Goal: Task Accomplishment & Management: Manage account settings

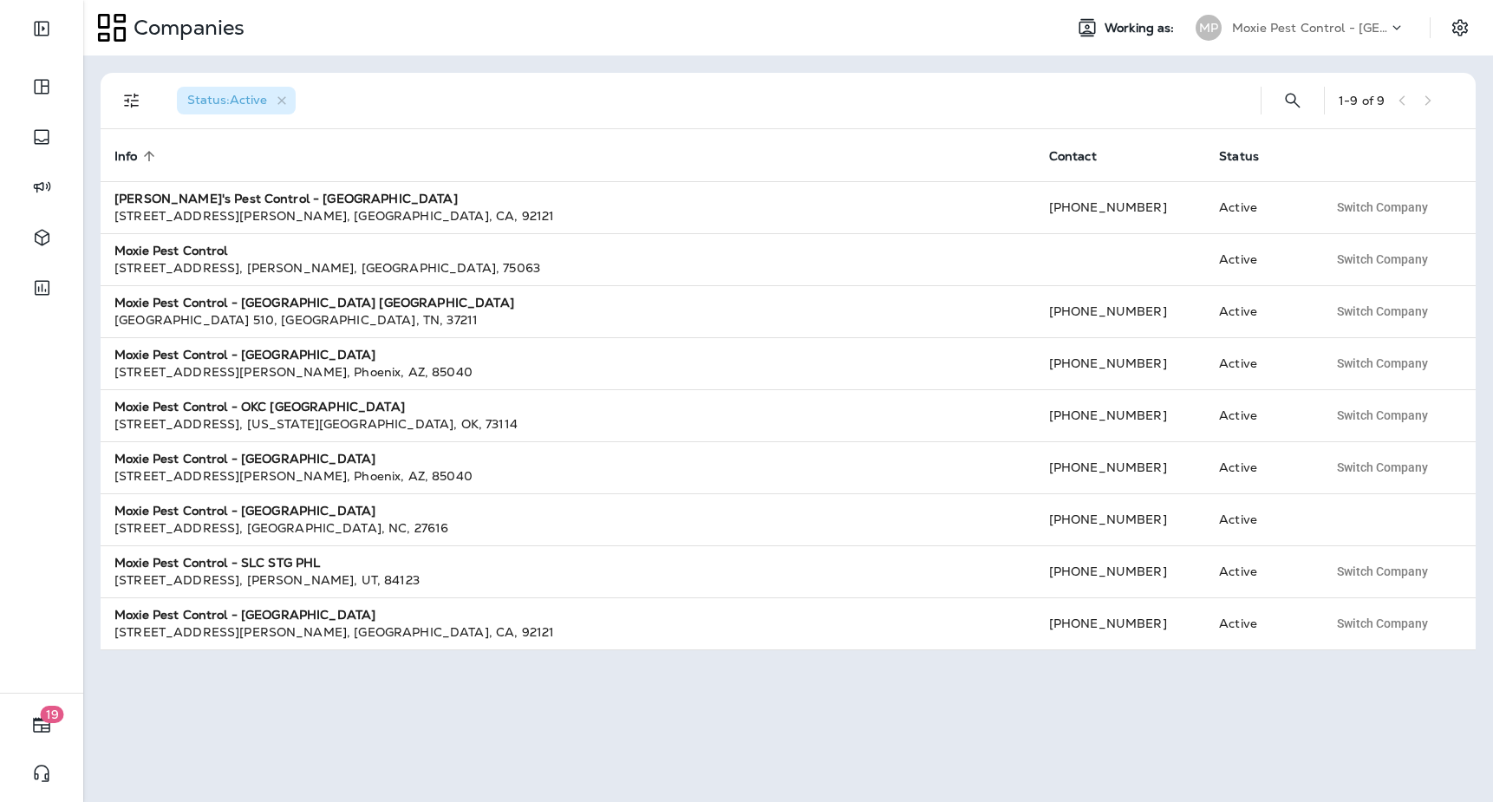
click at [1284, 29] on p "Moxie Pest Control - [GEOGRAPHIC_DATA]" at bounding box center [1310, 28] width 156 height 14
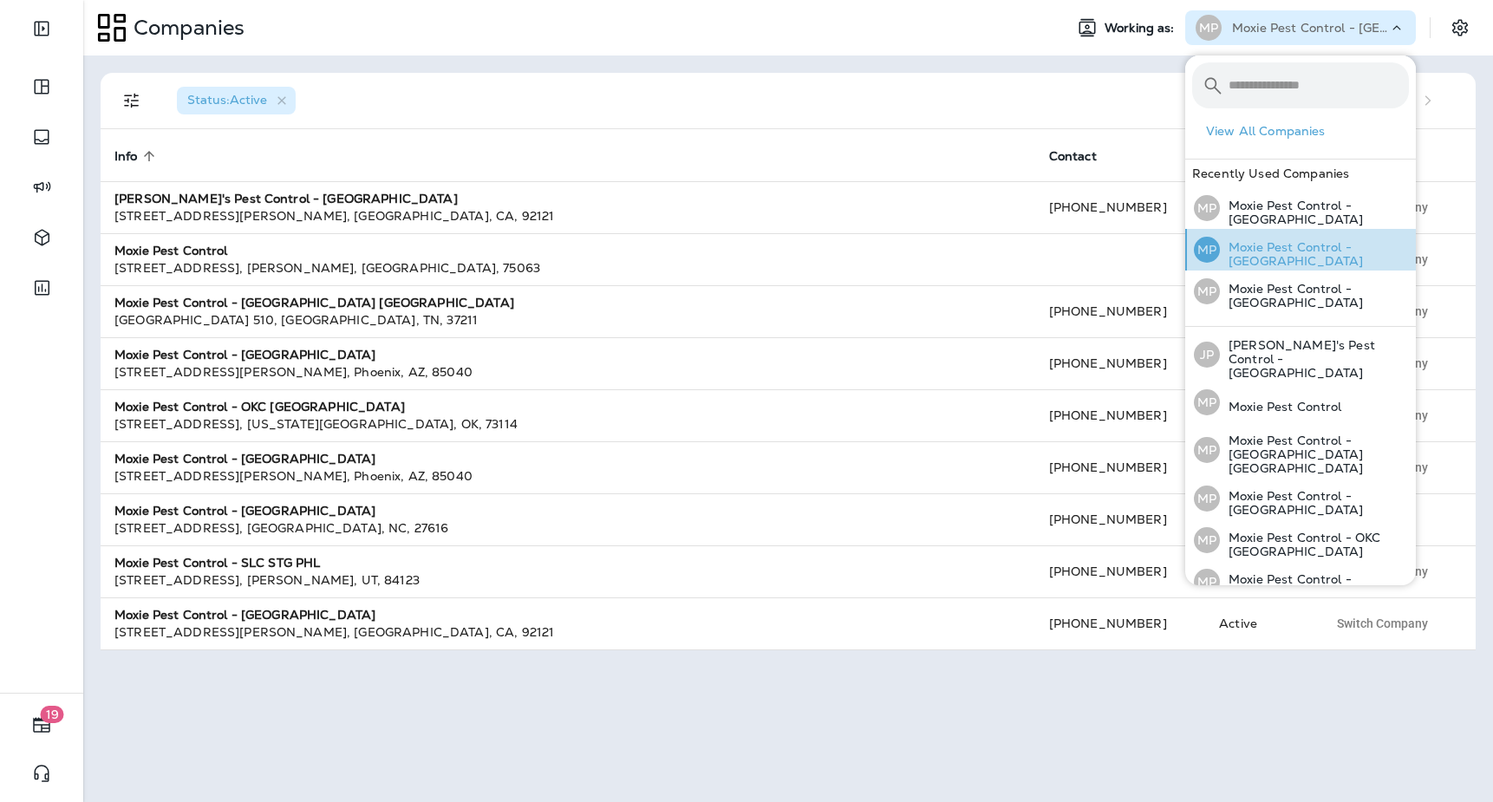
click at [1382, 245] on p "Moxie Pest Control - [GEOGRAPHIC_DATA]" at bounding box center [1314, 254] width 189 height 28
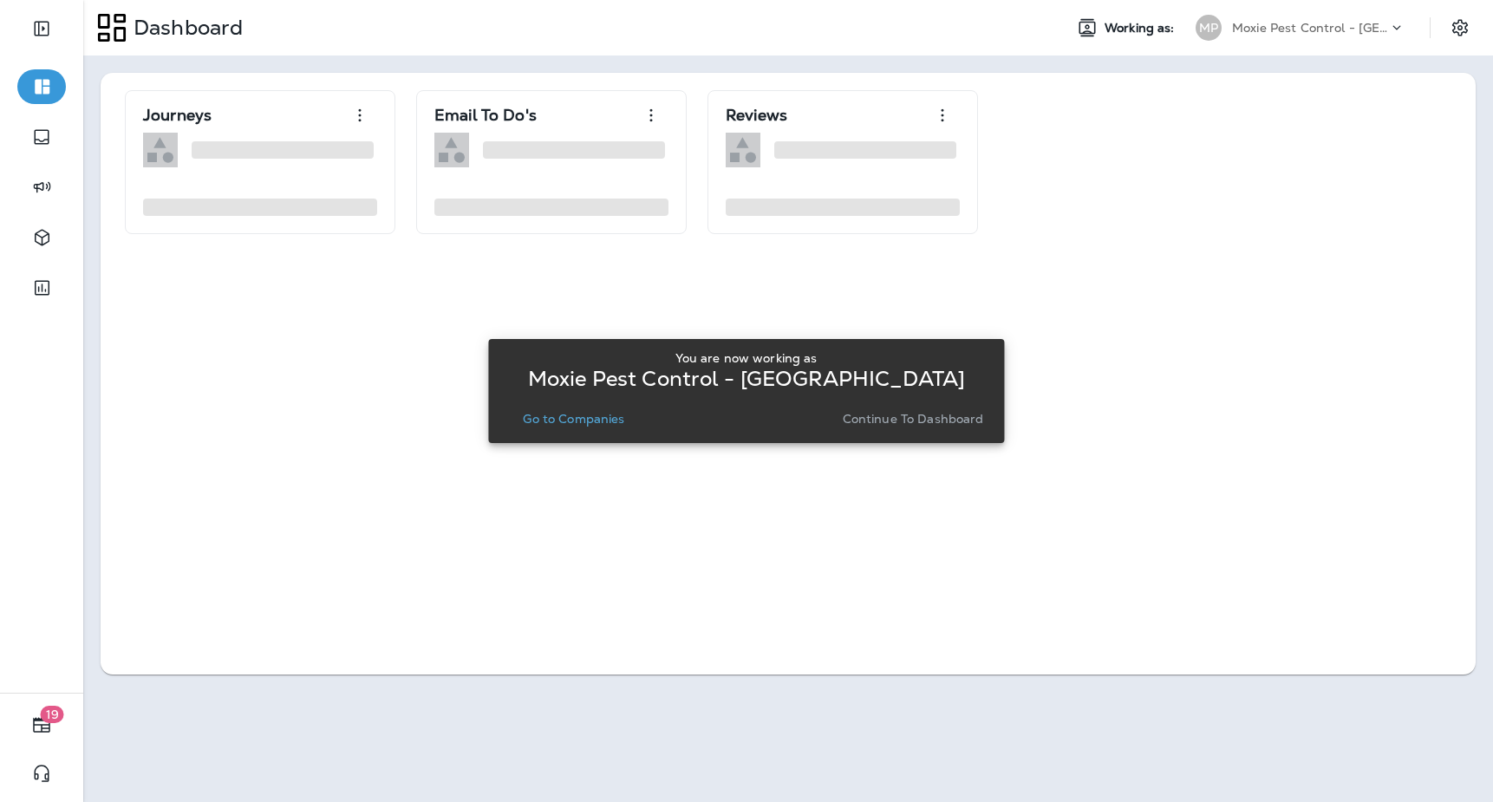
click at [603, 419] on p "Go to Companies" at bounding box center [573, 419] width 101 height 14
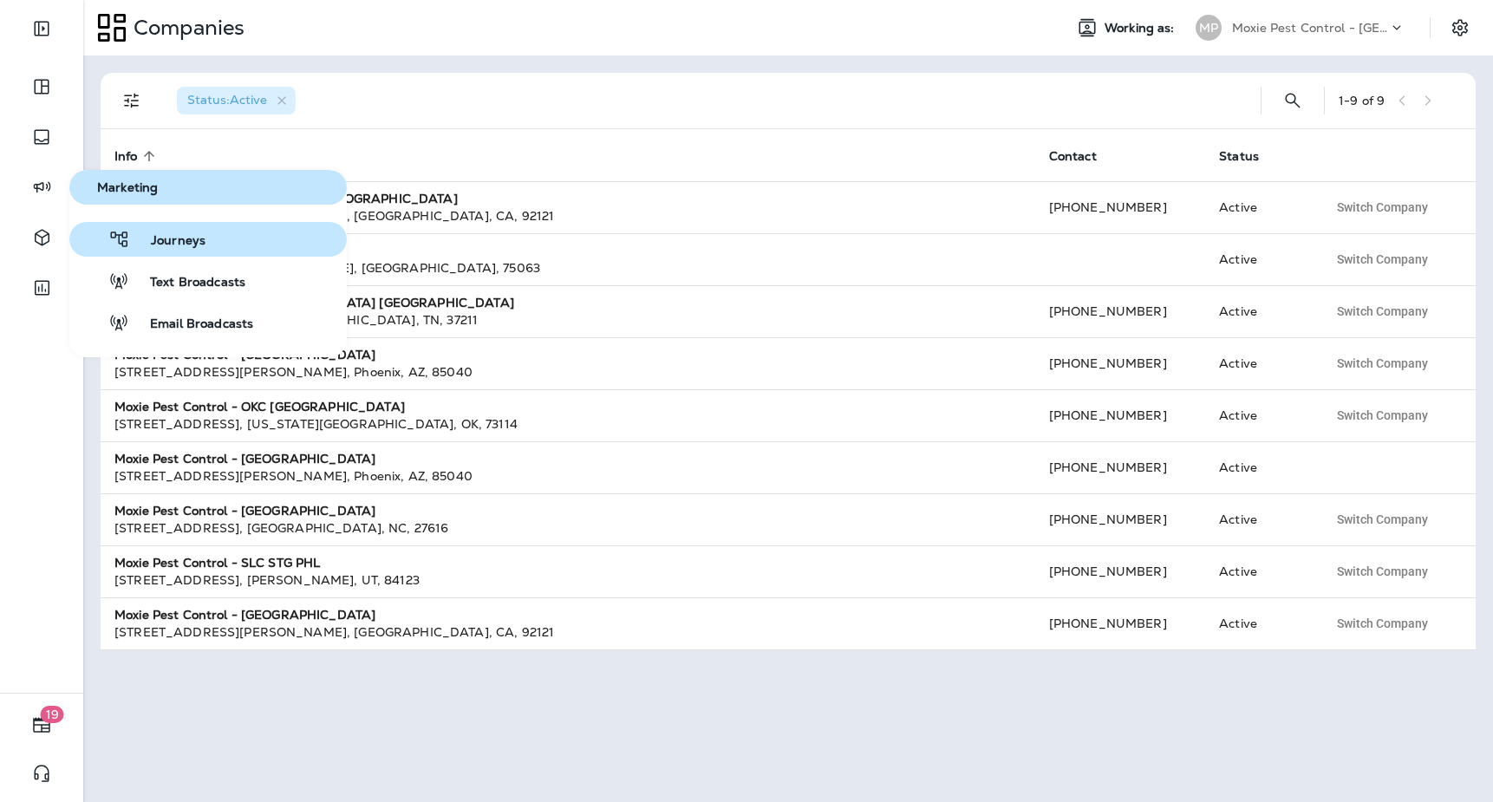
click at [201, 245] on span "Journeys" at bounding box center [167, 241] width 75 height 16
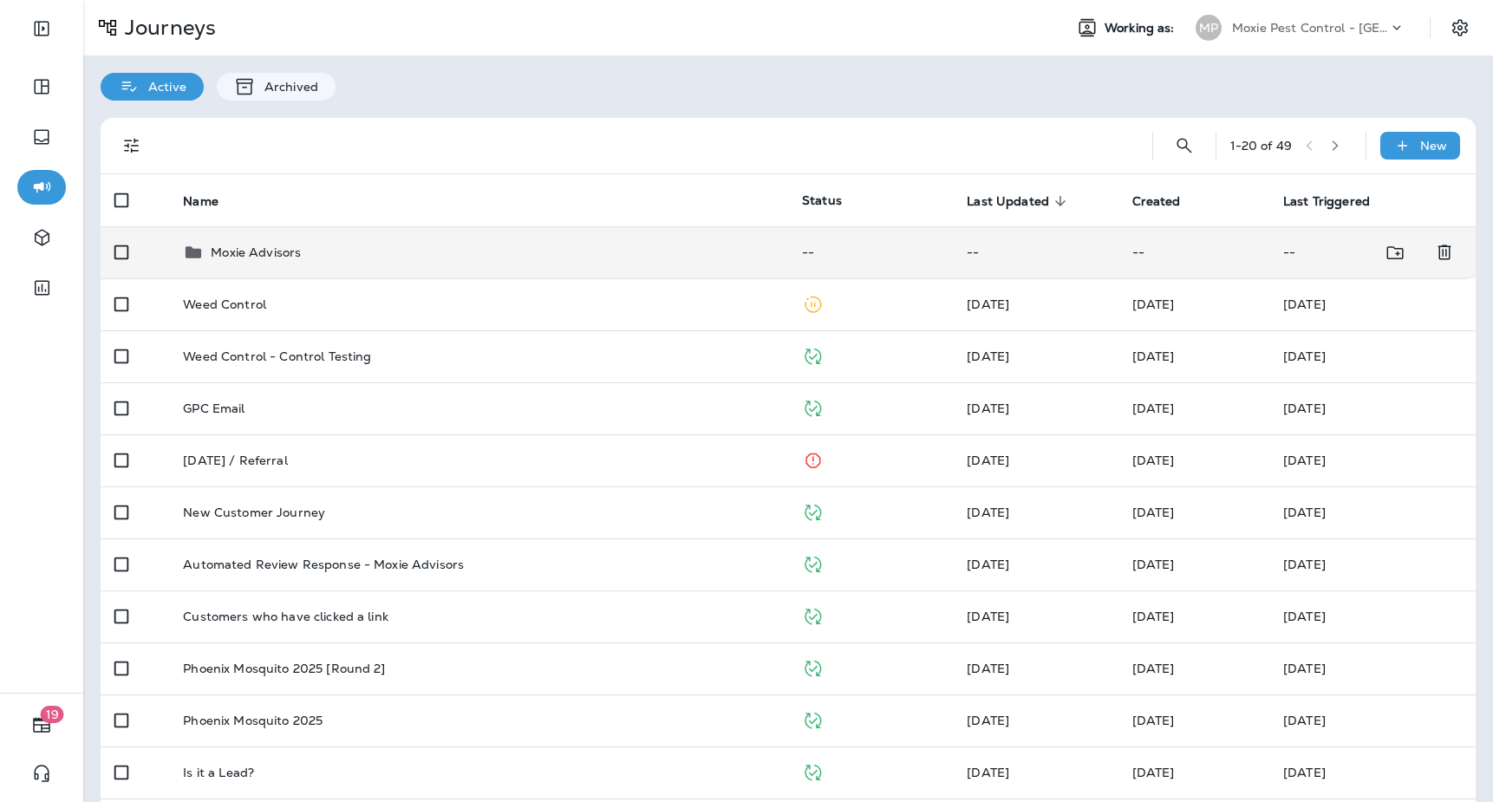
click at [316, 255] on div "Moxie Advisors" at bounding box center [478, 252] width 591 height 21
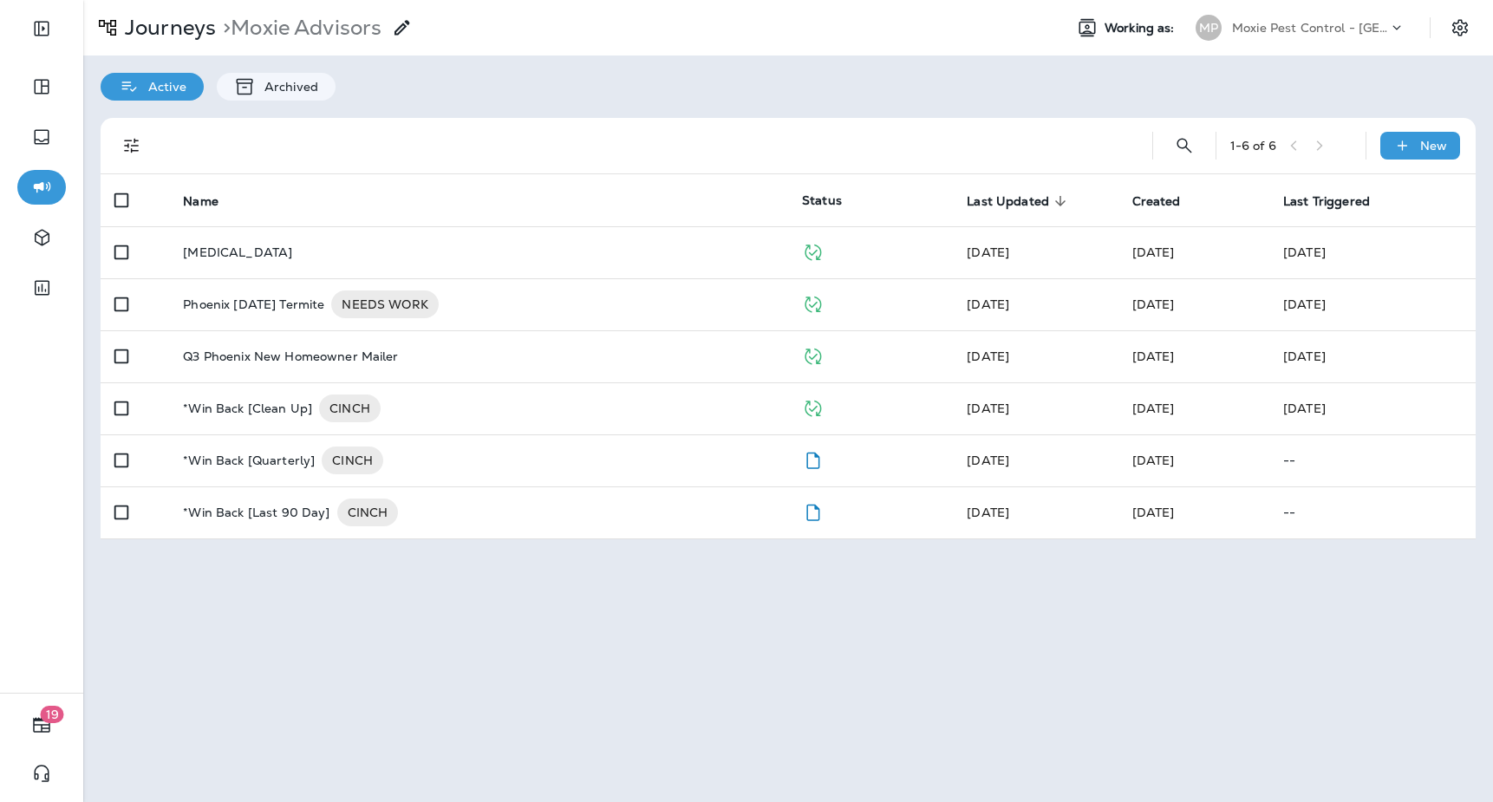
click at [1307, 24] on p "Moxie Pest Control - [GEOGRAPHIC_DATA]" at bounding box center [1310, 28] width 156 height 14
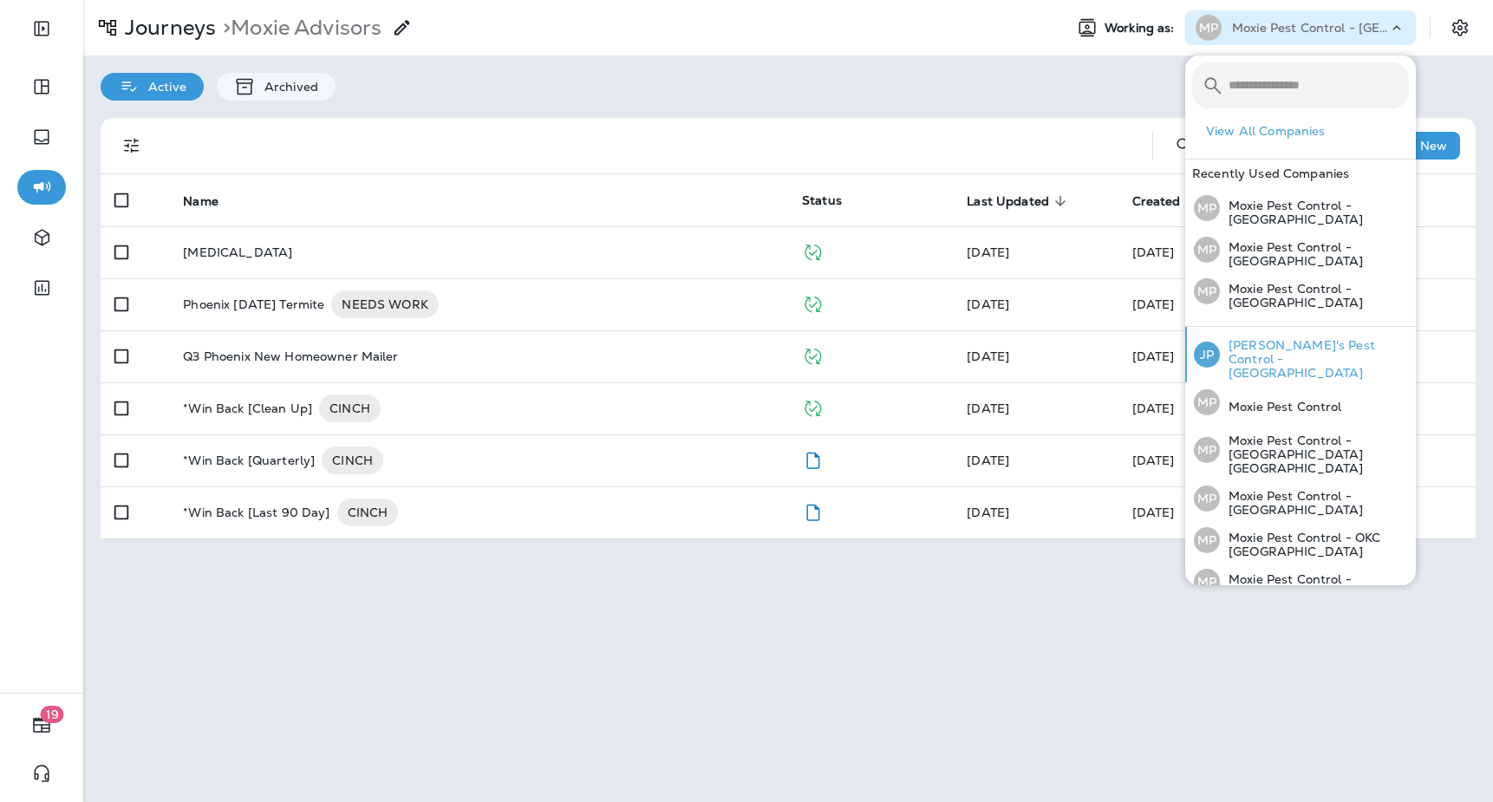
scroll to position [111, 0]
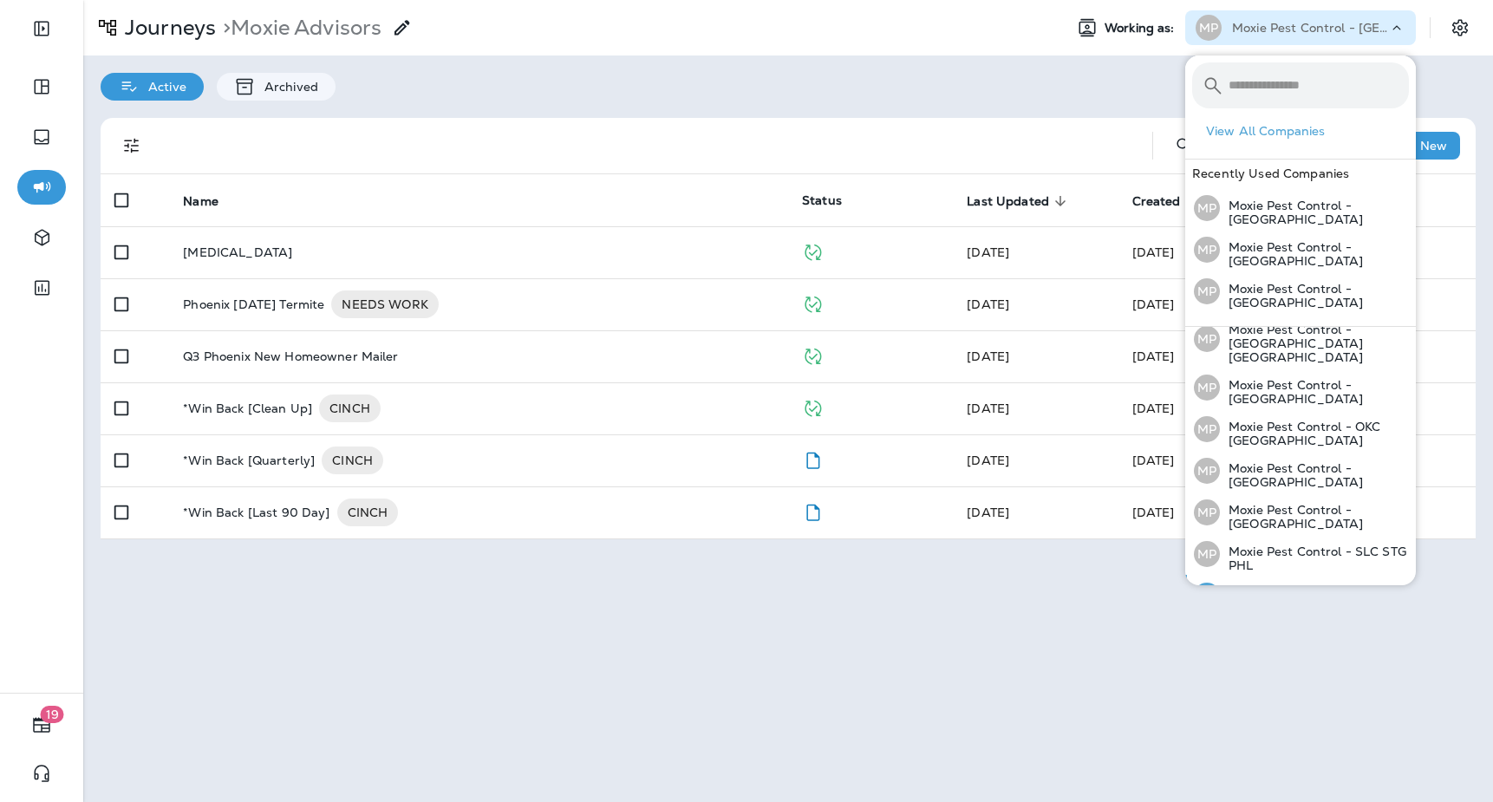
click at [1327, 586] on p "Moxie Pest Control - [GEOGRAPHIC_DATA]" at bounding box center [1314, 600] width 189 height 28
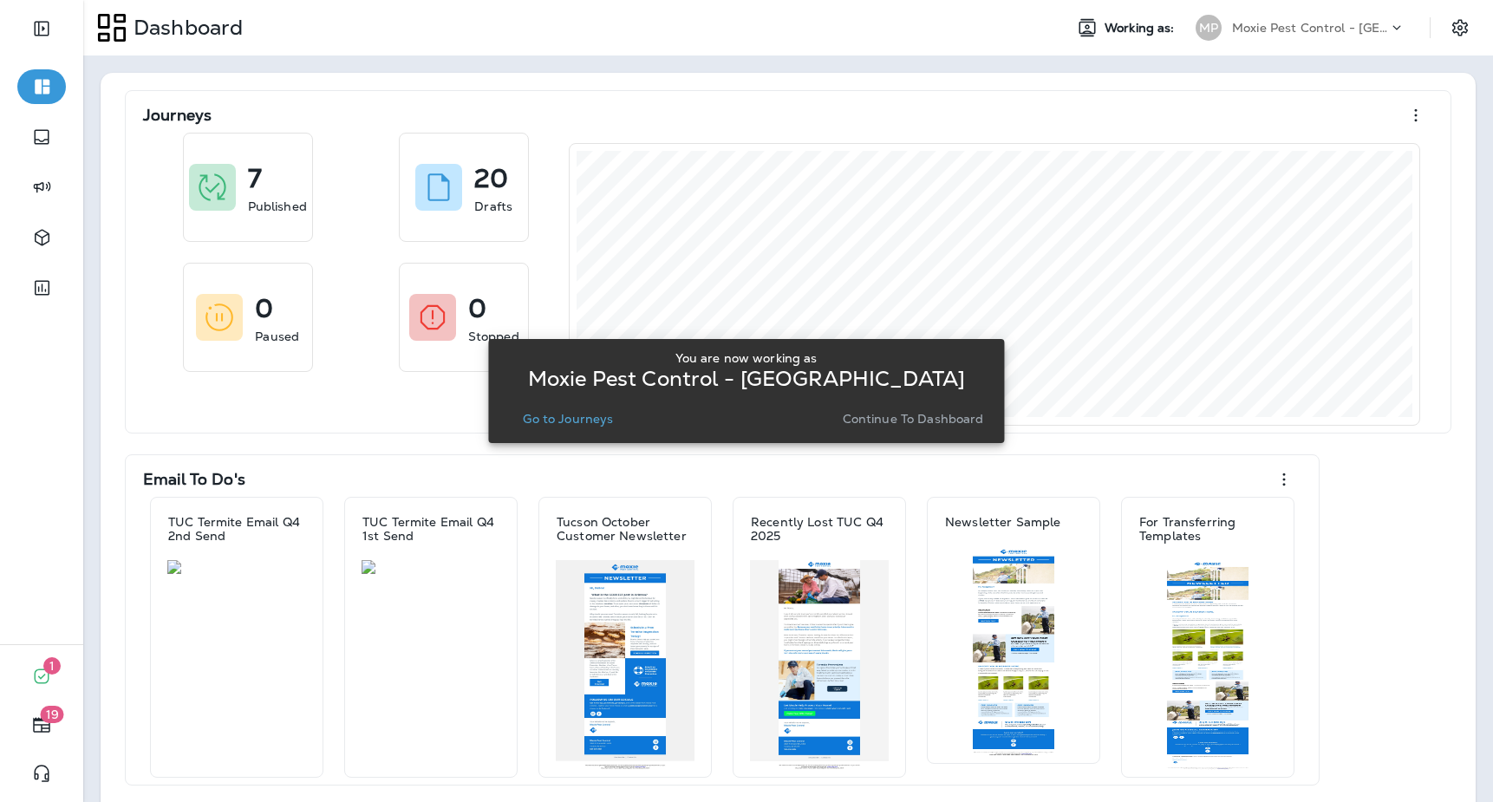
click at [591, 419] on p "Go to Journeys" at bounding box center [568, 419] width 90 height 14
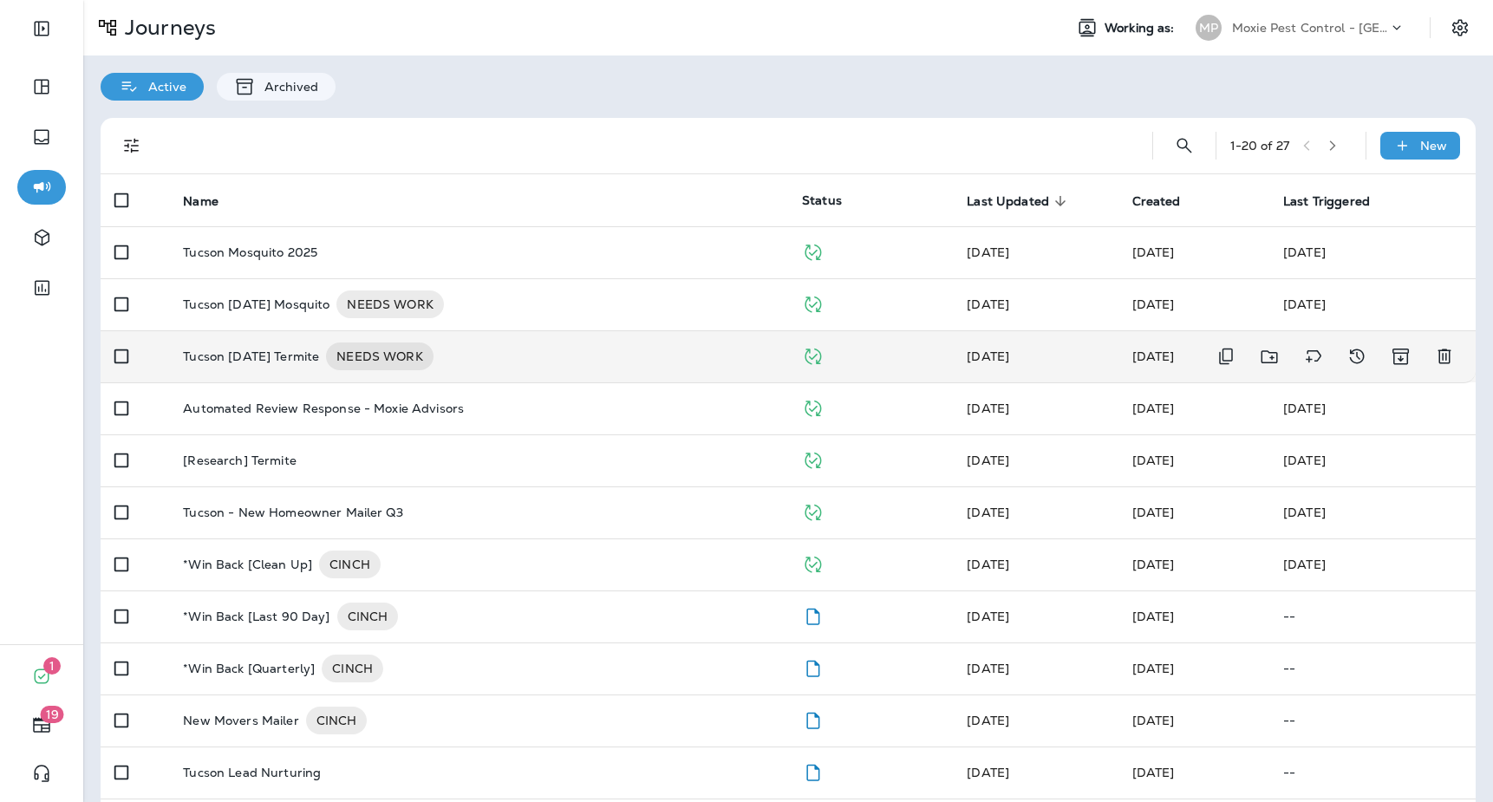
click at [581, 348] on div "Tucson [DATE] Termite NEEDS WORK" at bounding box center [478, 356] width 591 height 28
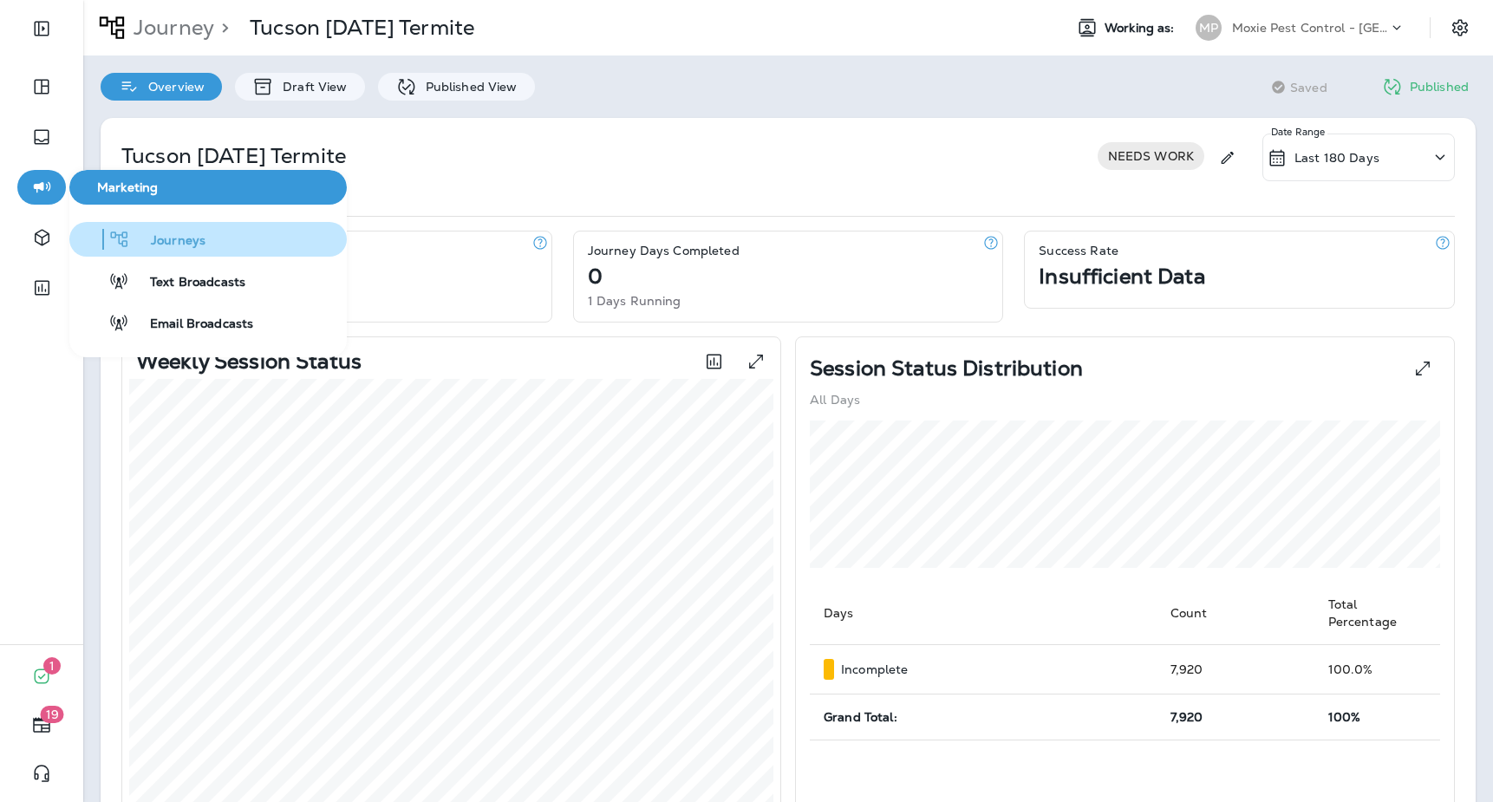
click at [173, 244] on span "Journeys" at bounding box center [167, 241] width 75 height 16
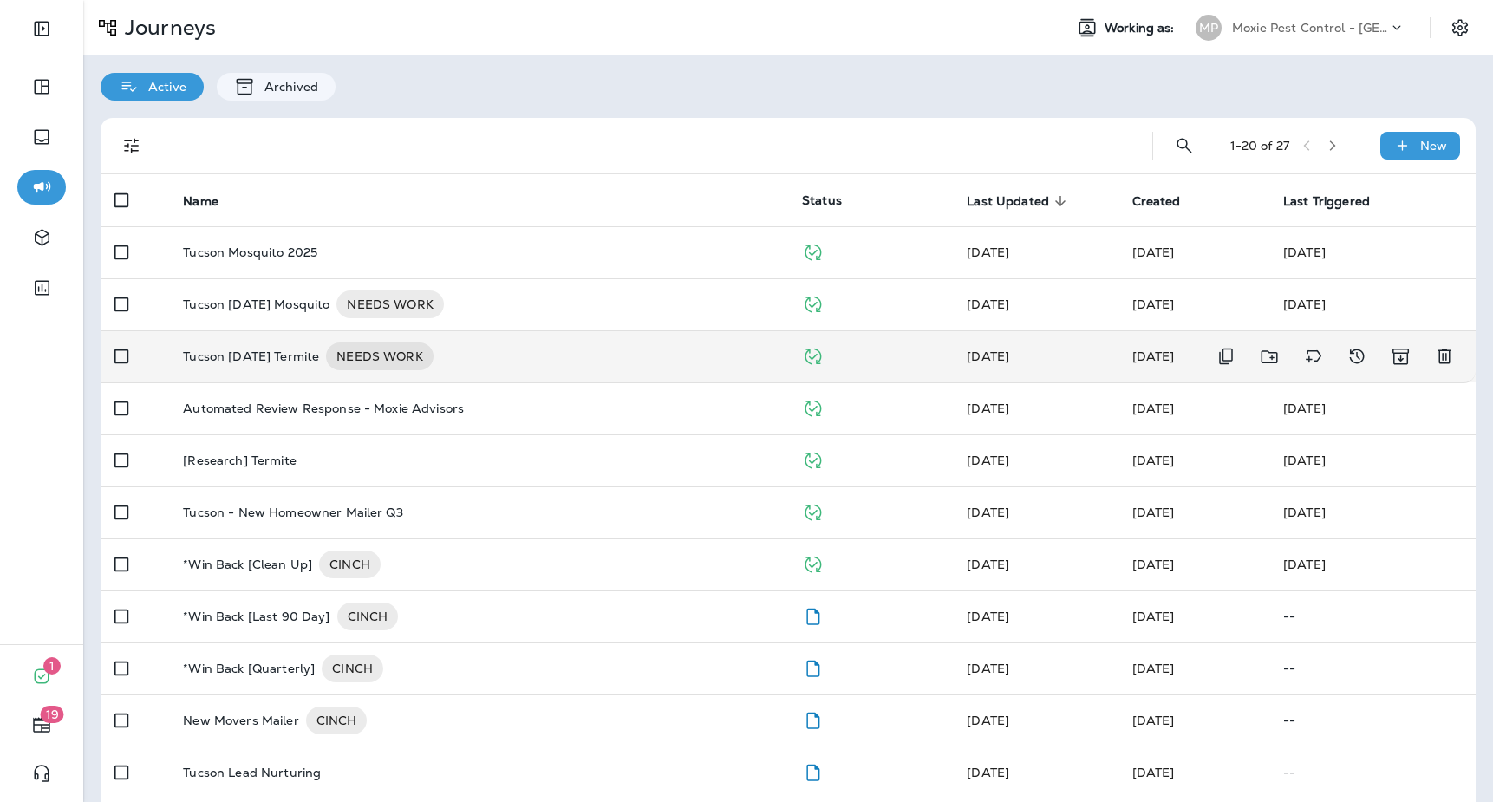
click at [600, 339] on td "Tucson [DATE] Termite NEEDS WORK" at bounding box center [478, 356] width 619 height 52
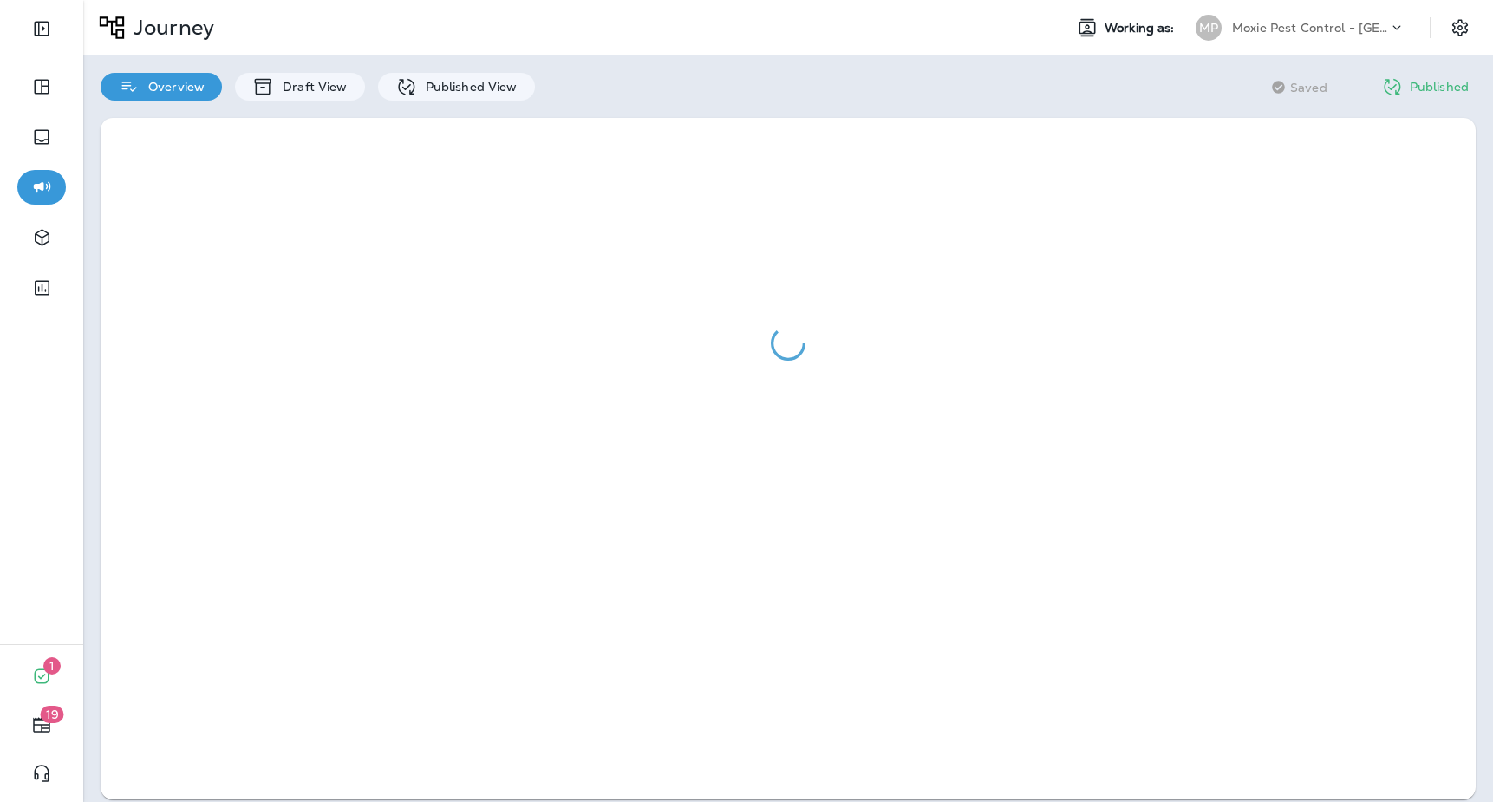
click at [942, 79] on div "Overview Draft View Published View Saving Saved Published" at bounding box center [788, 77] width 1410 height 45
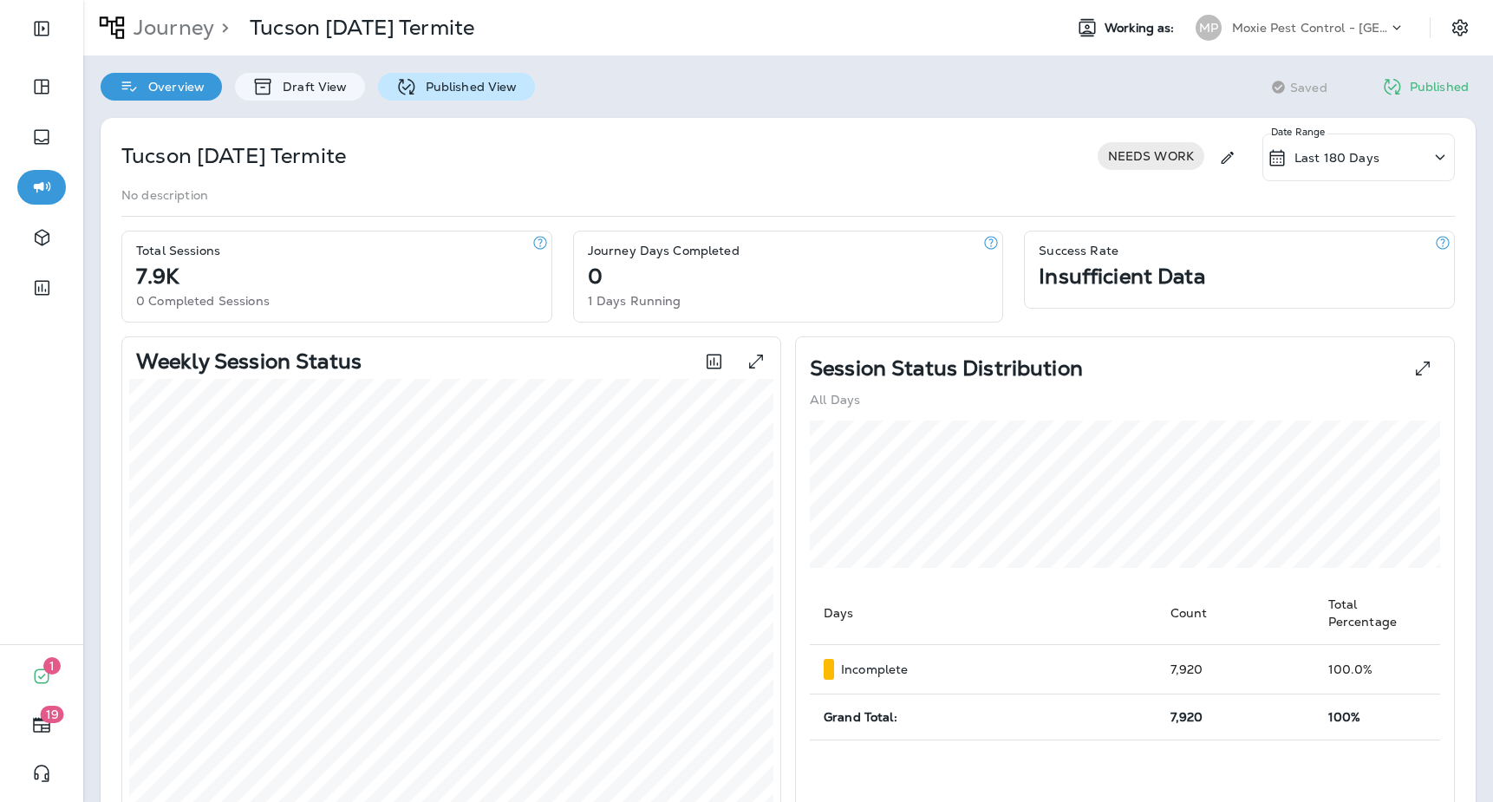
click at [446, 95] on div "Published View" at bounding box center [456, 87] width 157 height 28
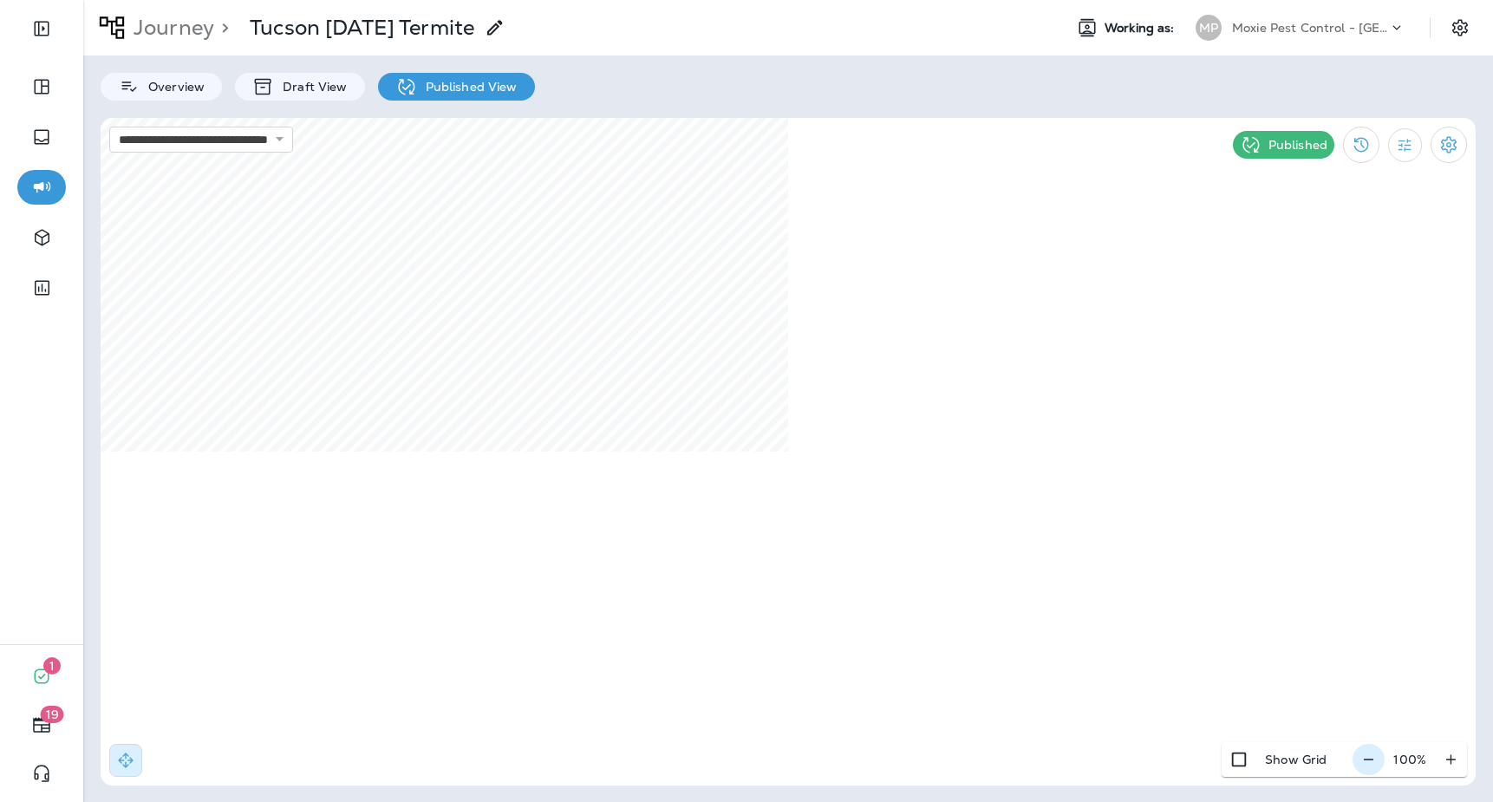
click at [1378, 759] on icon "button" at bounding box center [1368, 759] width 18 height 17
click at [1373, 759] on icon "button" at bounding box center [1369, 759] width 10 height 1
click at [1378, 759] on icon "button" at bounding box center [1375, 759] width 10 height 1
click at [1173, 94] on div "Overview Draft View Published View" at bounding box center [788, 77] width 1410 height 45
click at [1327, 34] on p "Moxie Pest Control - [GEOGRAPHIC_DATA]" at bounding box center [1310, 28] width 156 height 14
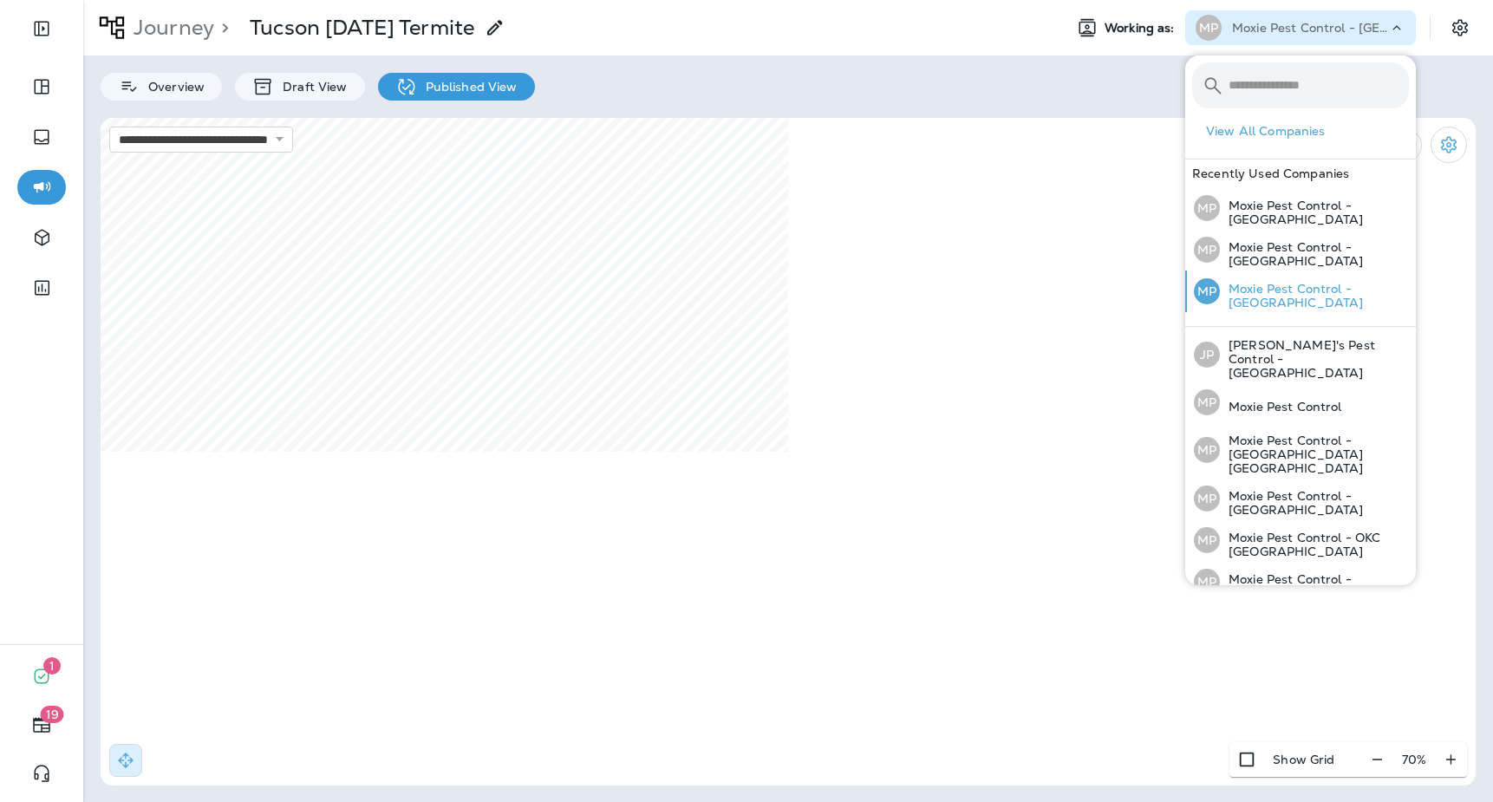
click at [1331, 292] on p "Moxie Pest Control - [GEOGRAPHIC_DATA]" at bounding box center [1314, 296] width 189 height 28
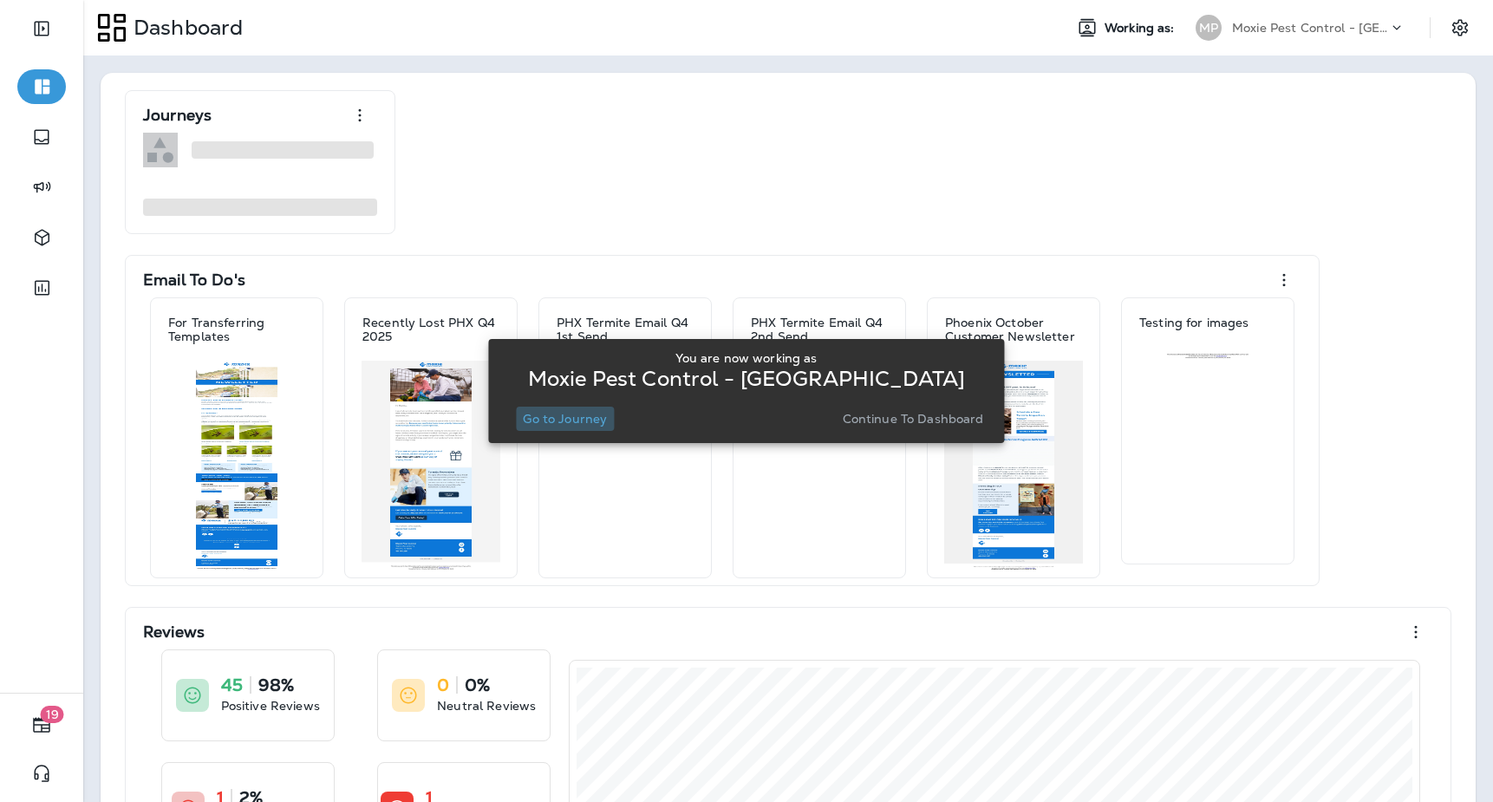
click at [583, 425] on p "Go to Journey" at bounding box center [565, 419] width 84 height 14
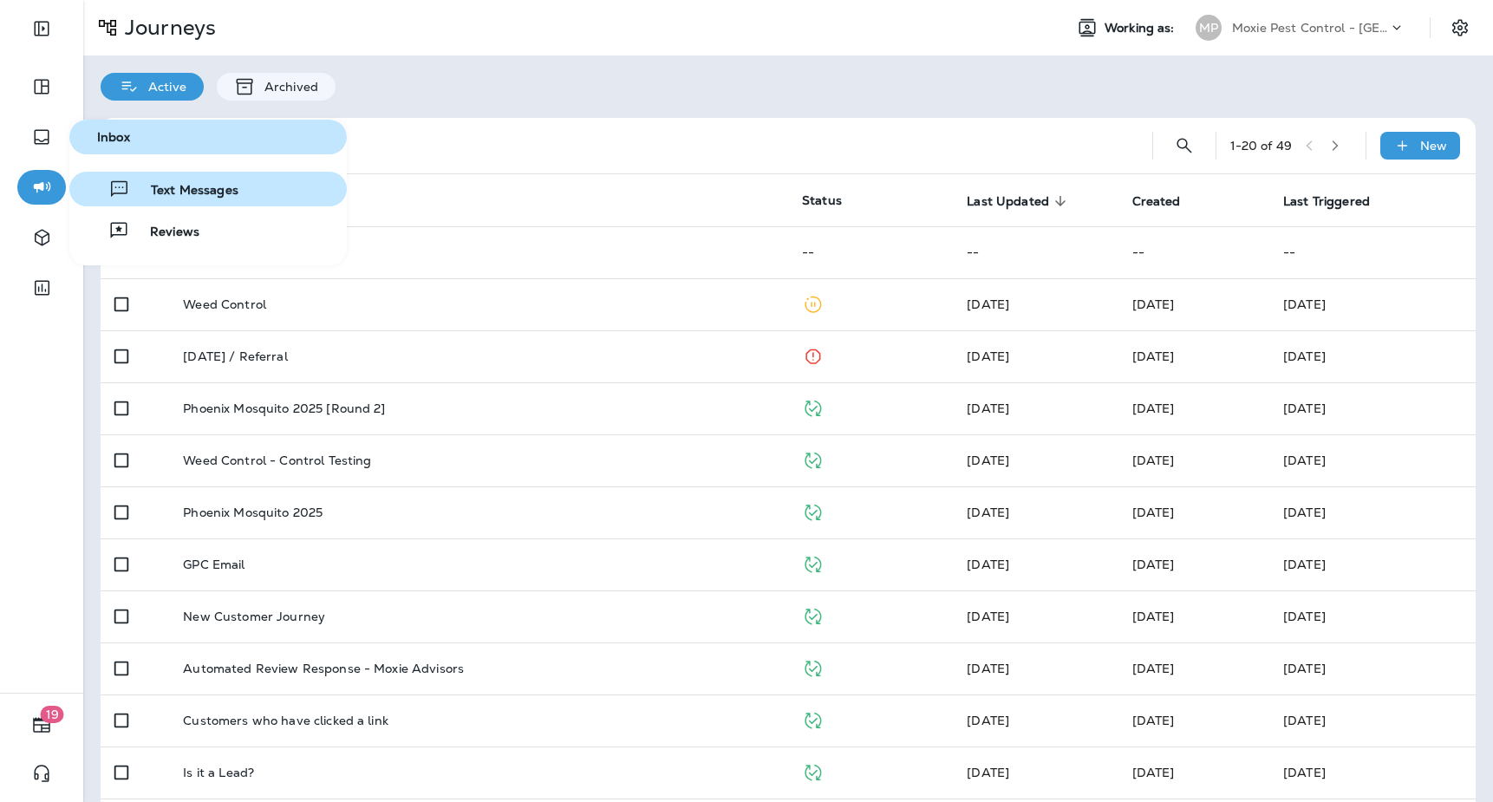
click at [166, 199] on span "Text Messages" at bounding box center [184, 191] width 108 height 16
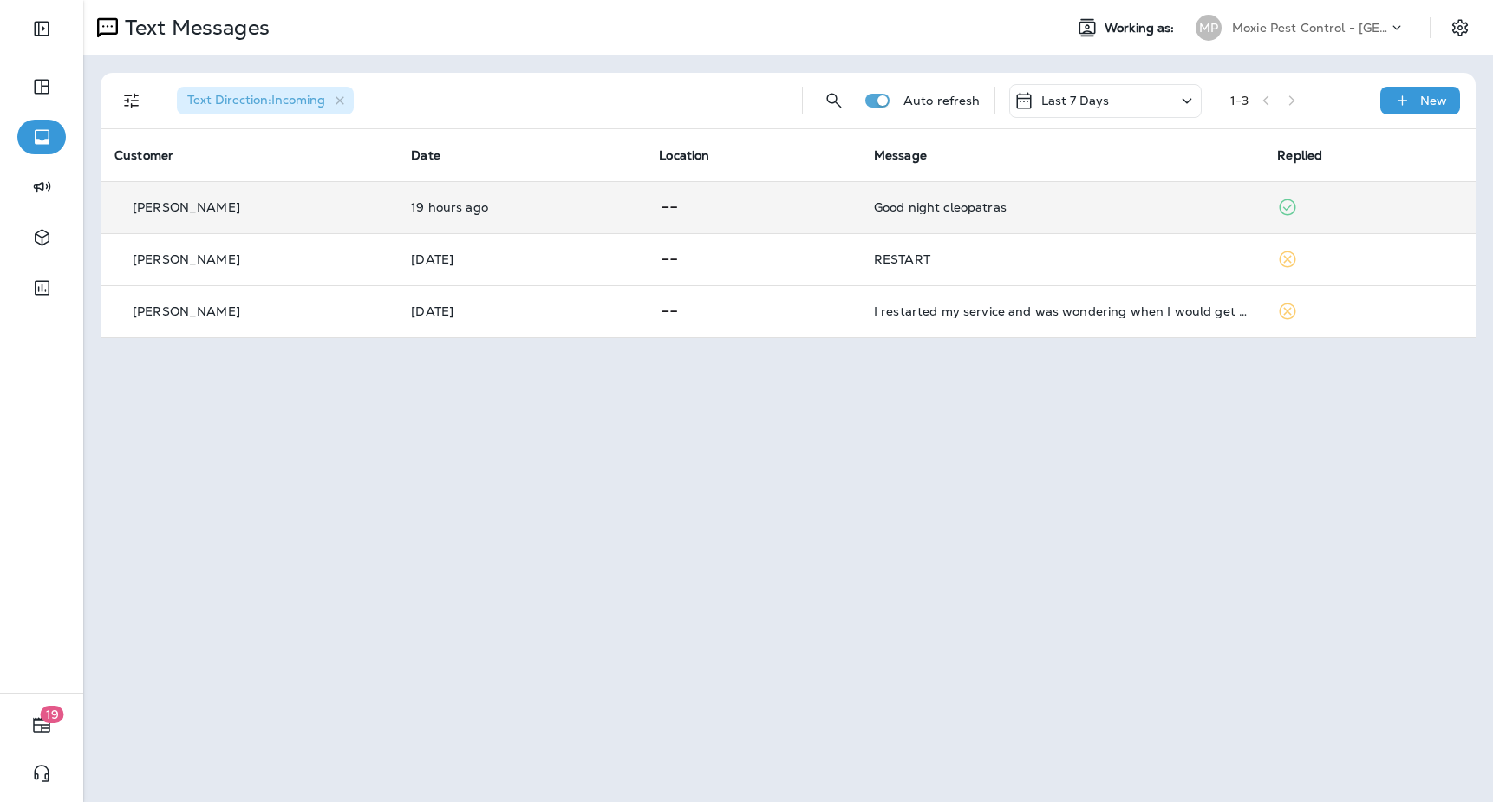
click at [1141, 193] on td "Good night cleopatras" at bounding box center [1061, 207] width 403 height 52
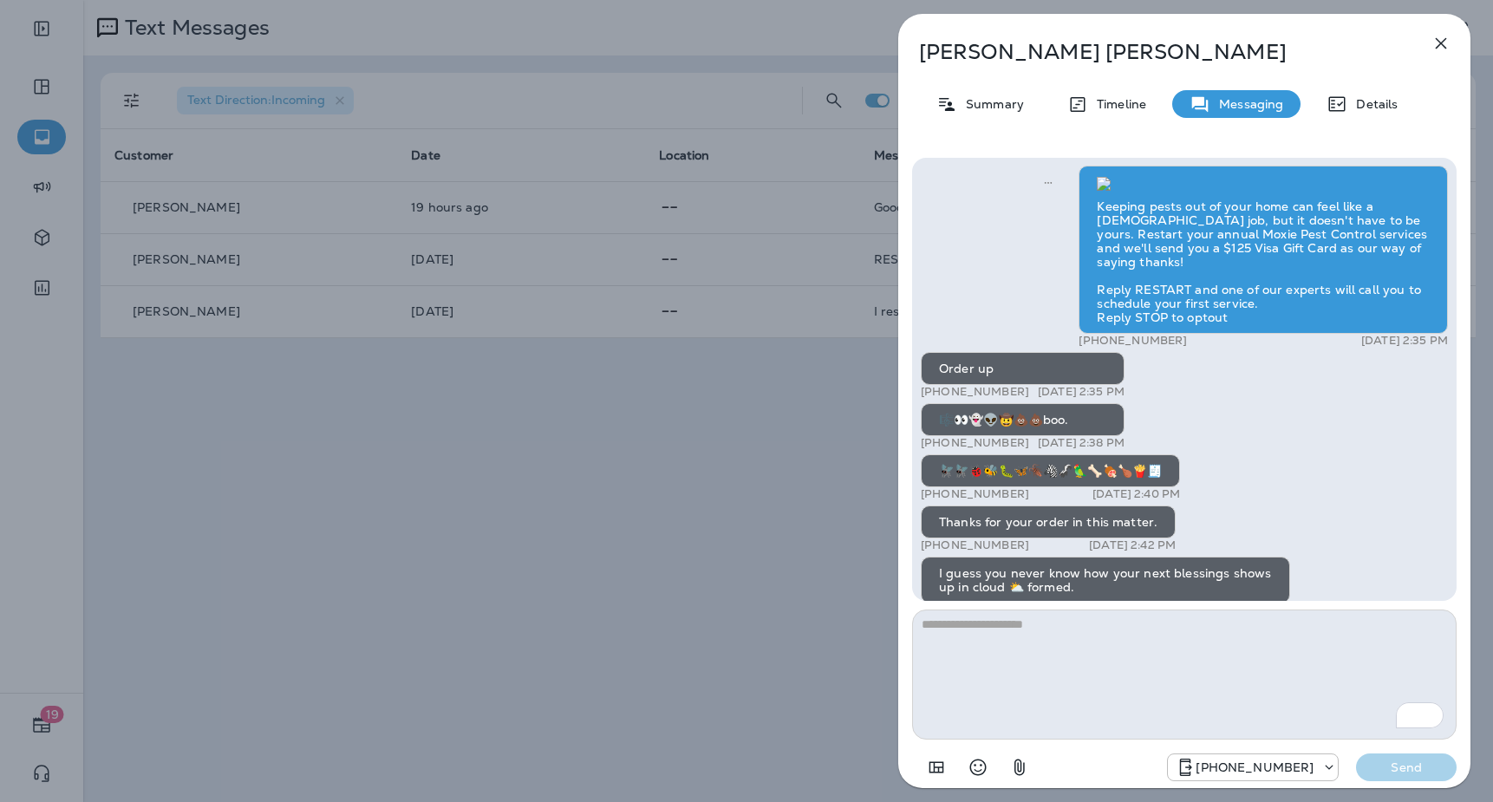
scroll to position [-16232, 0]
drag, startPoint x: 1459, startPoint y: 160, endPoint x: 1458, endPoint y: 178, distance: 18.2
click at [1458, 183] on div "Keeping pests out of your home can feel like a [DEMOGRAPHIC_DATA] job, but it d…" at bounding box center [1184, 471] width 572 height 655
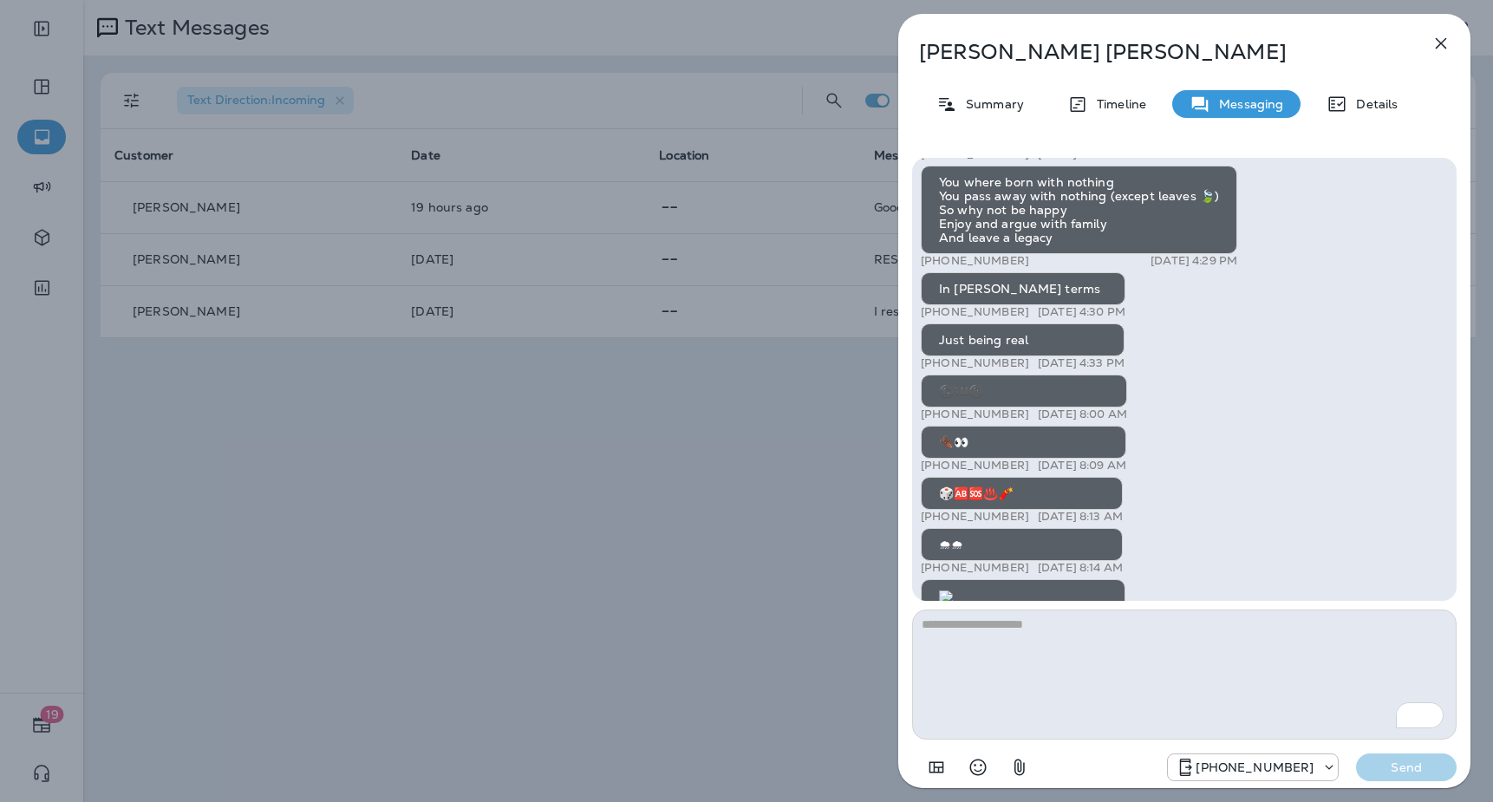
scroll to position [-3529, 0]
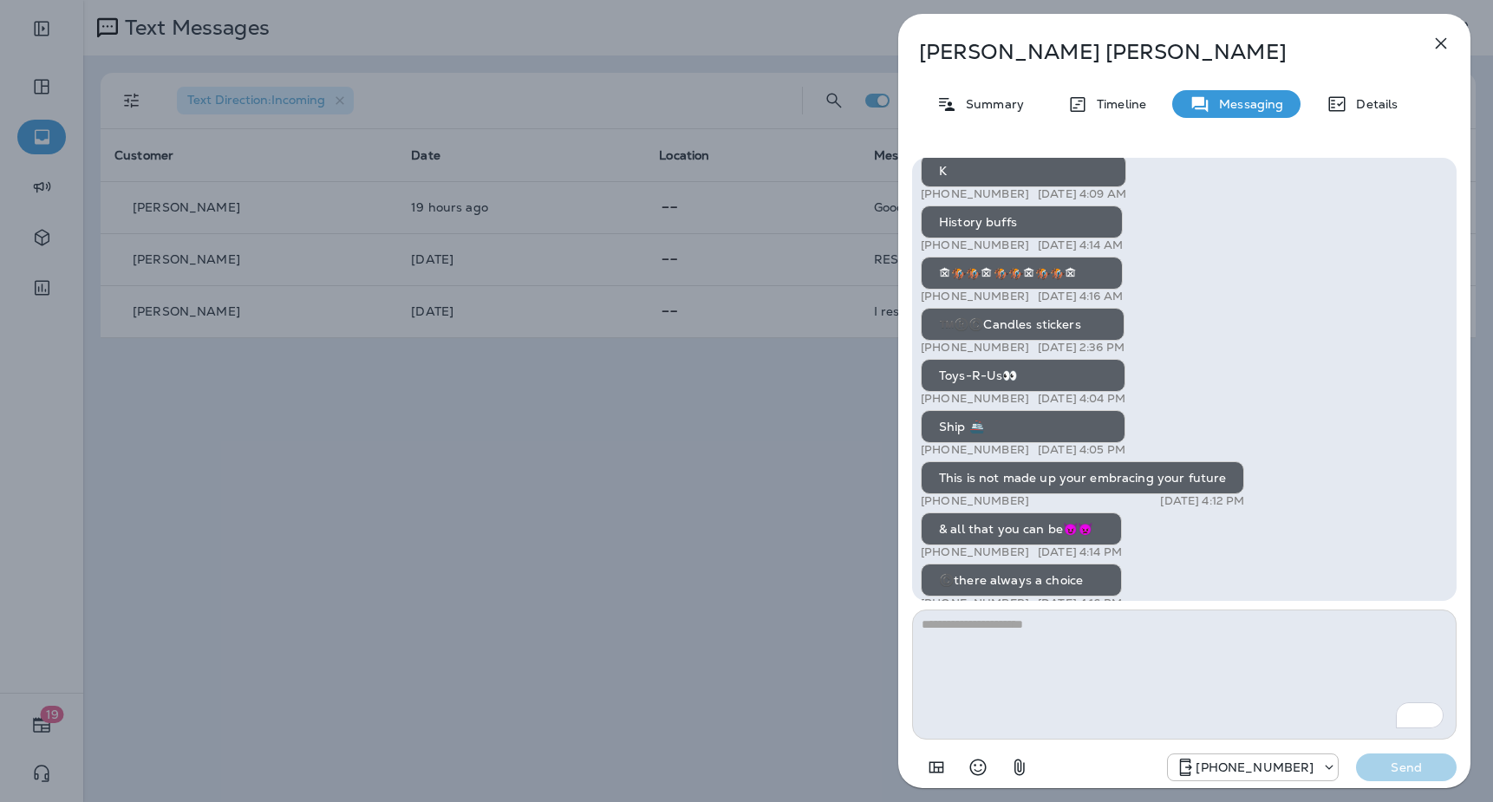
click at [1441, 42] on icon "button" at bounding box center [1441, 43] width 11 height 11
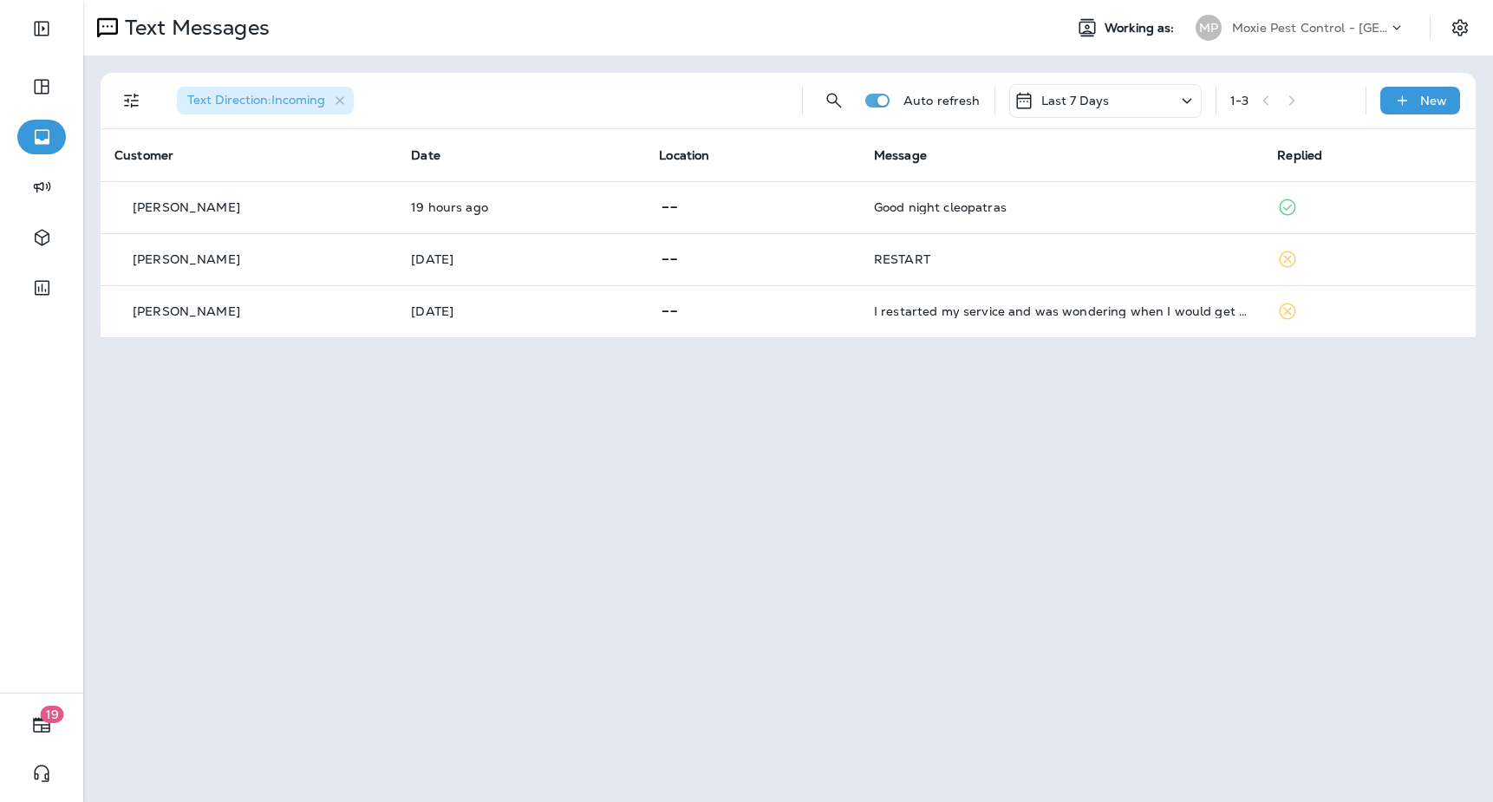
click at [890, 377] on div "Text Messages Working as: MP Moxie Pest Control - Phoenix Text Direction : Inco…" at bounding box center [788, 401] width 1410 height 802
click at [917, 395] on div "Text Messages Working as: MP Moxie Pest Control - Phoenix Text Direction : Inco…" at bounding box center [788, 401] width 1410 height 802
click at [924, 344] on div "Text Direction : Incoming Auto refresh Last 7 Days 1 - 3 New Customer Date Loca…" at bounding box center [788, 205] width 1410 height 300
click at [958, 417] on div "Text Messages Working as: MP Moxie Pest Control - Phoenix Text Direction : Inco…" at bounding box center [788, 401] width 1410 height 802
